Goal: Leave review/rating: Share an evaluation or opinion about a product, service, or content

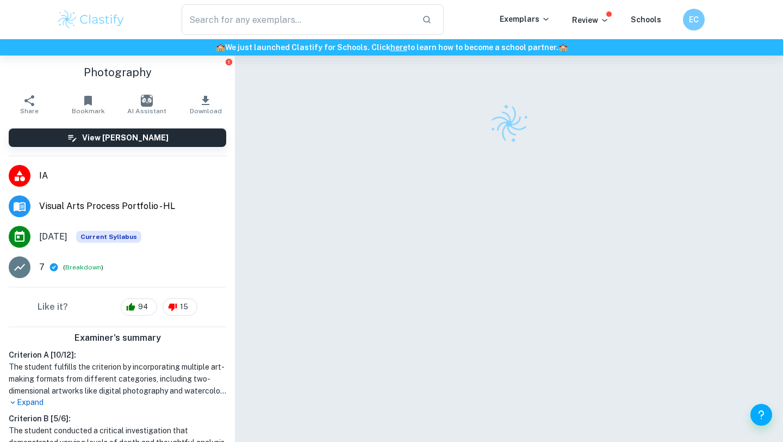
scroll to position [55, 0]
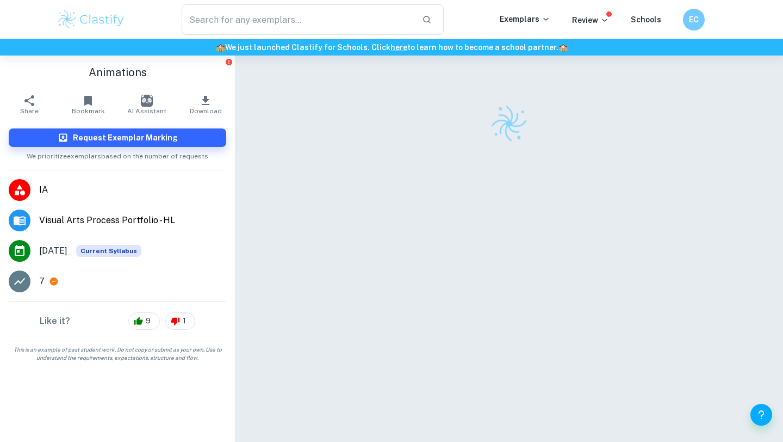
scroll to position [55, 0]
